Goal: Information Seeking & Learning: Learn about a topic

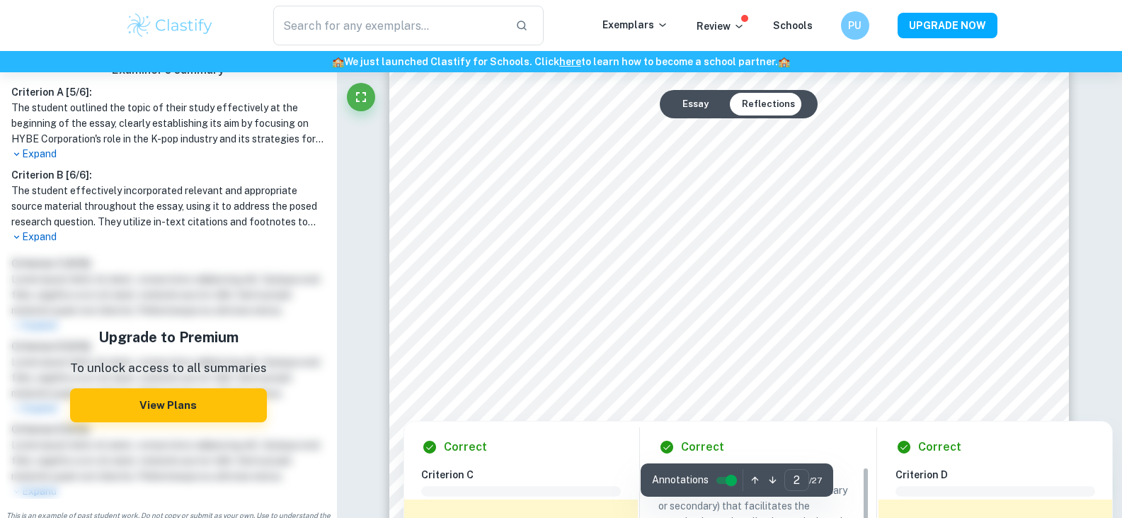
scroll to position [1345, 0]
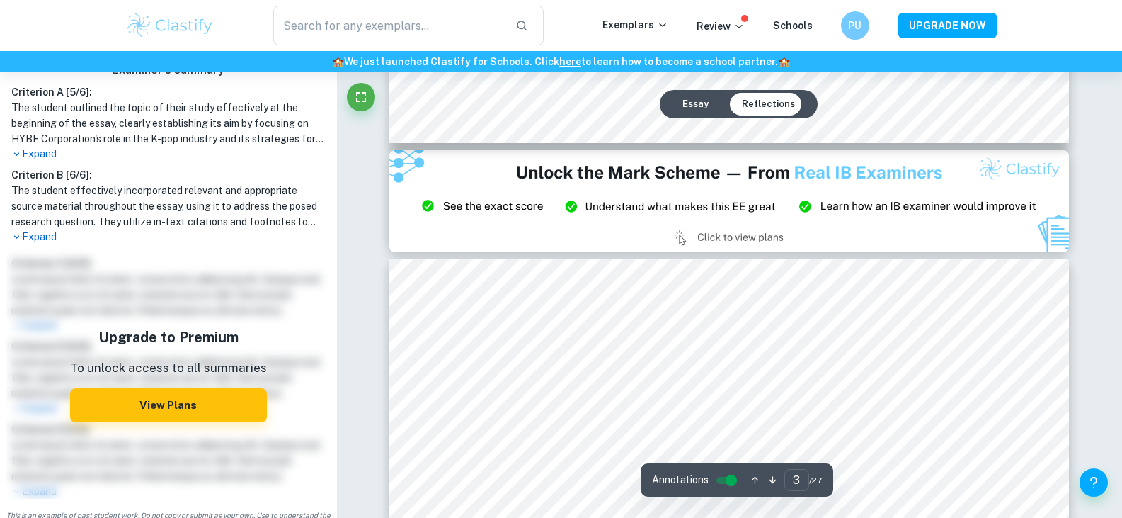
type input "2"
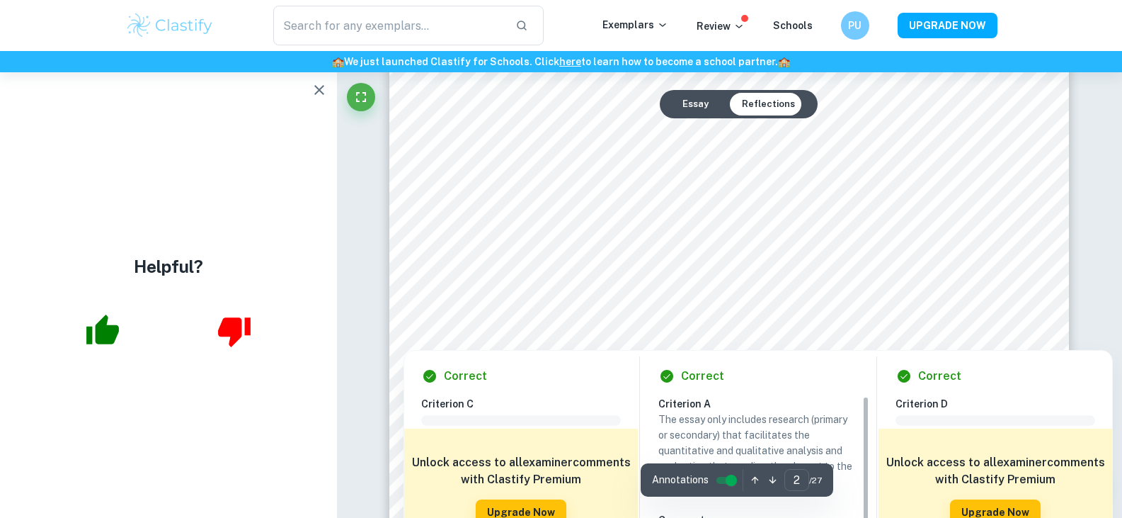
click at [668, 273] on div at bounding box center [743, 269] width 488 height 30
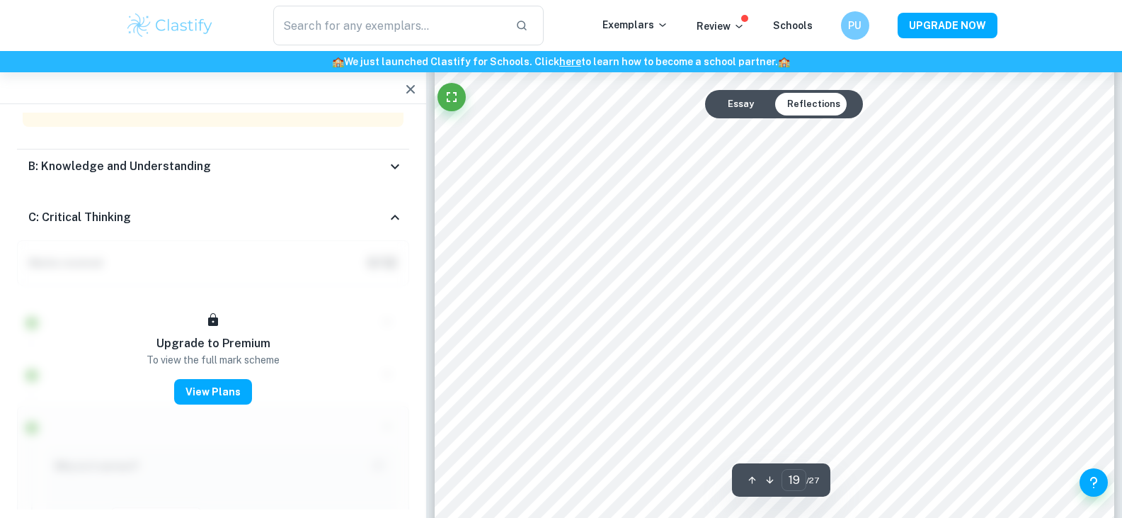
scroll to position [18057, 0]
type input "20"
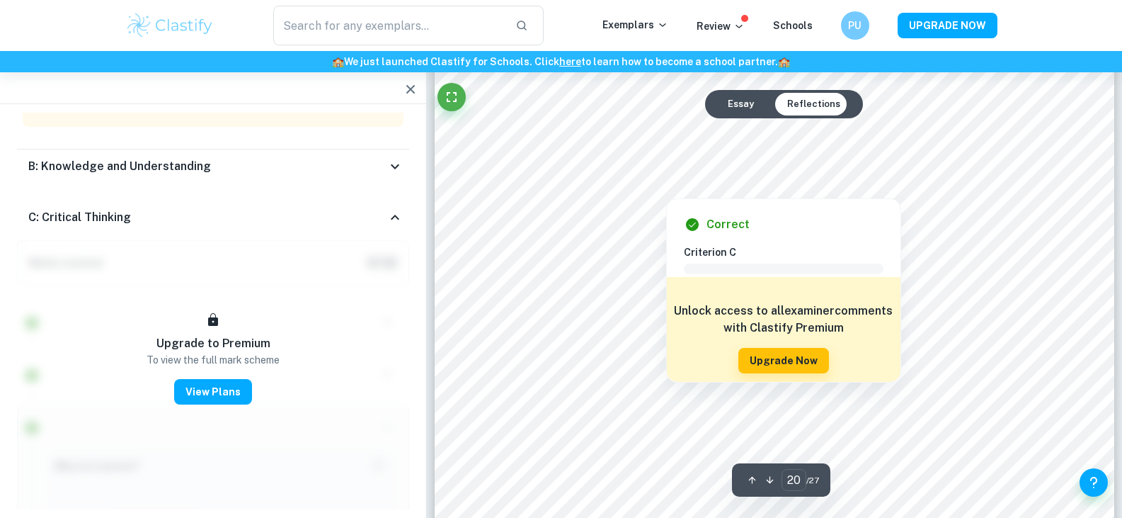
scroll to position [19049, 0]
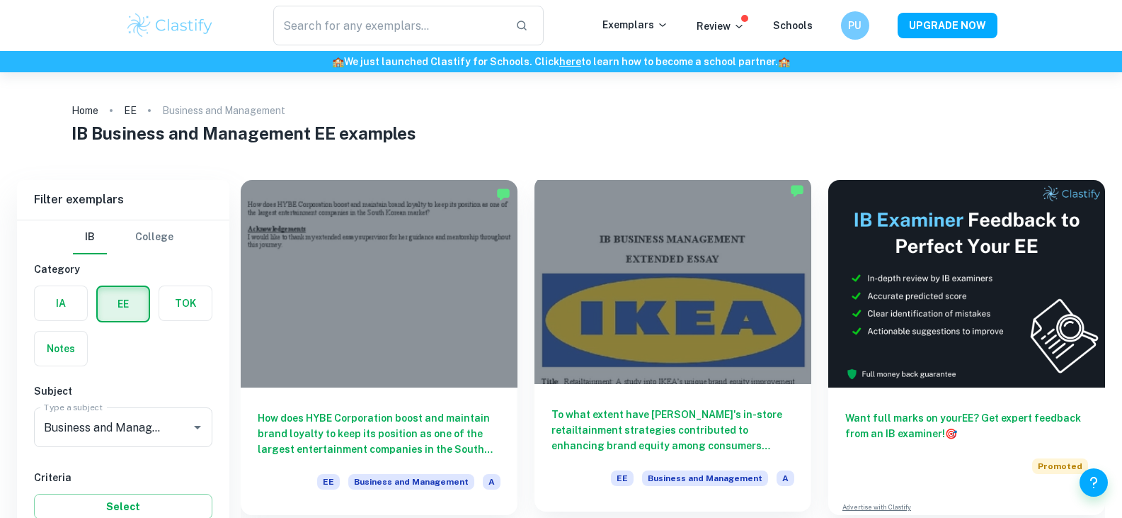
scroll to position [71, 0]
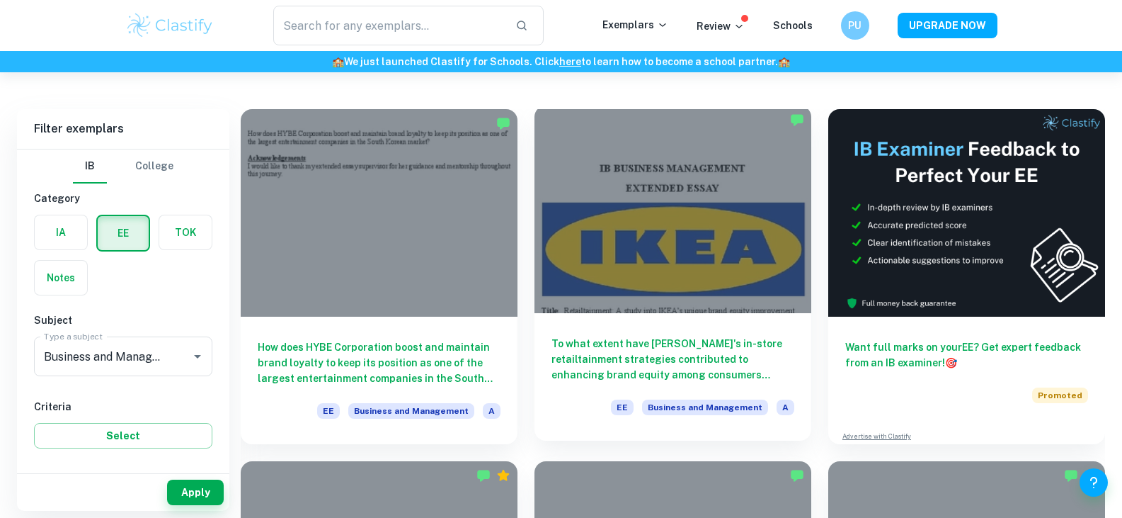
drag, startPoint x: 0, startPoint y: 0, endPoint x: 719, endPoint y: 203, distance: 747.4
click at [721, 203] on div at bounding box center [673, 209] width 277 height 207
click at [624, 170] on div at bounding box center [673, 209] width 277 height 207
